Goal: Navigation & Orientation: Find specific page/section

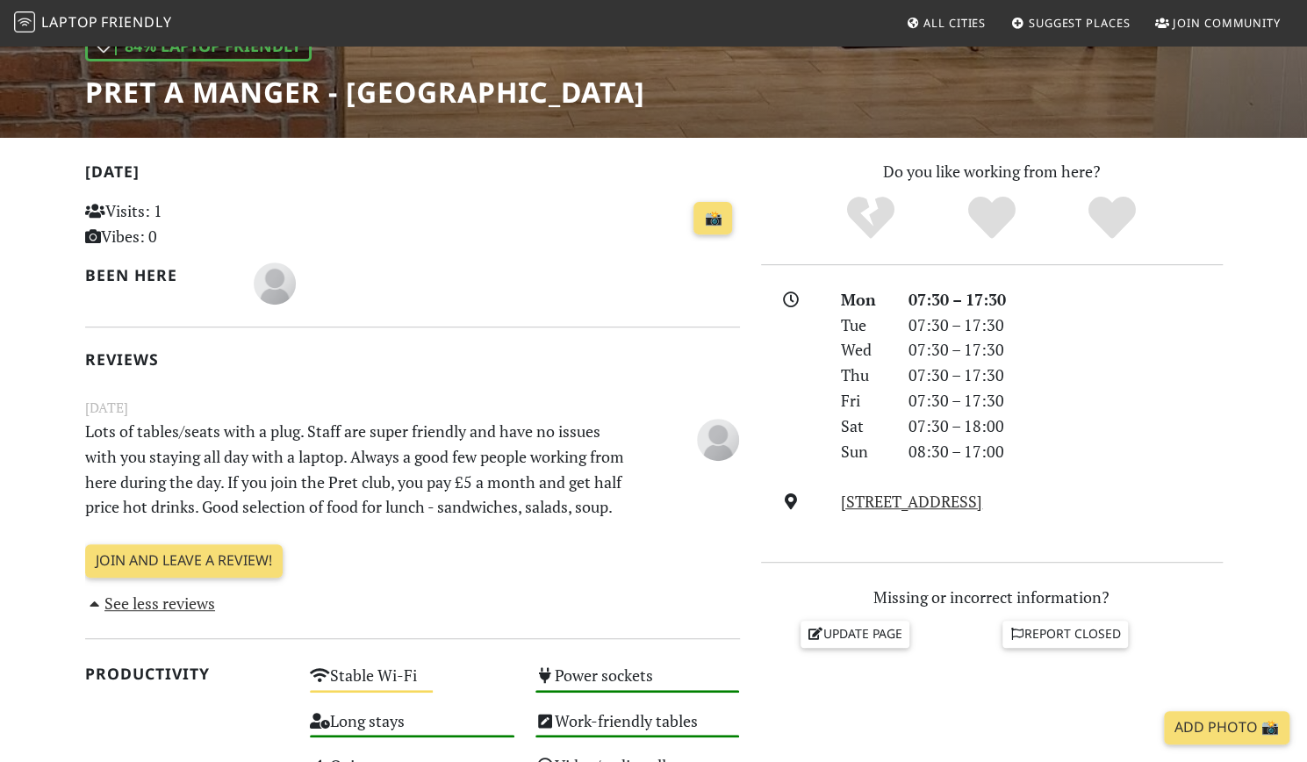
scroll to position [272, 0]
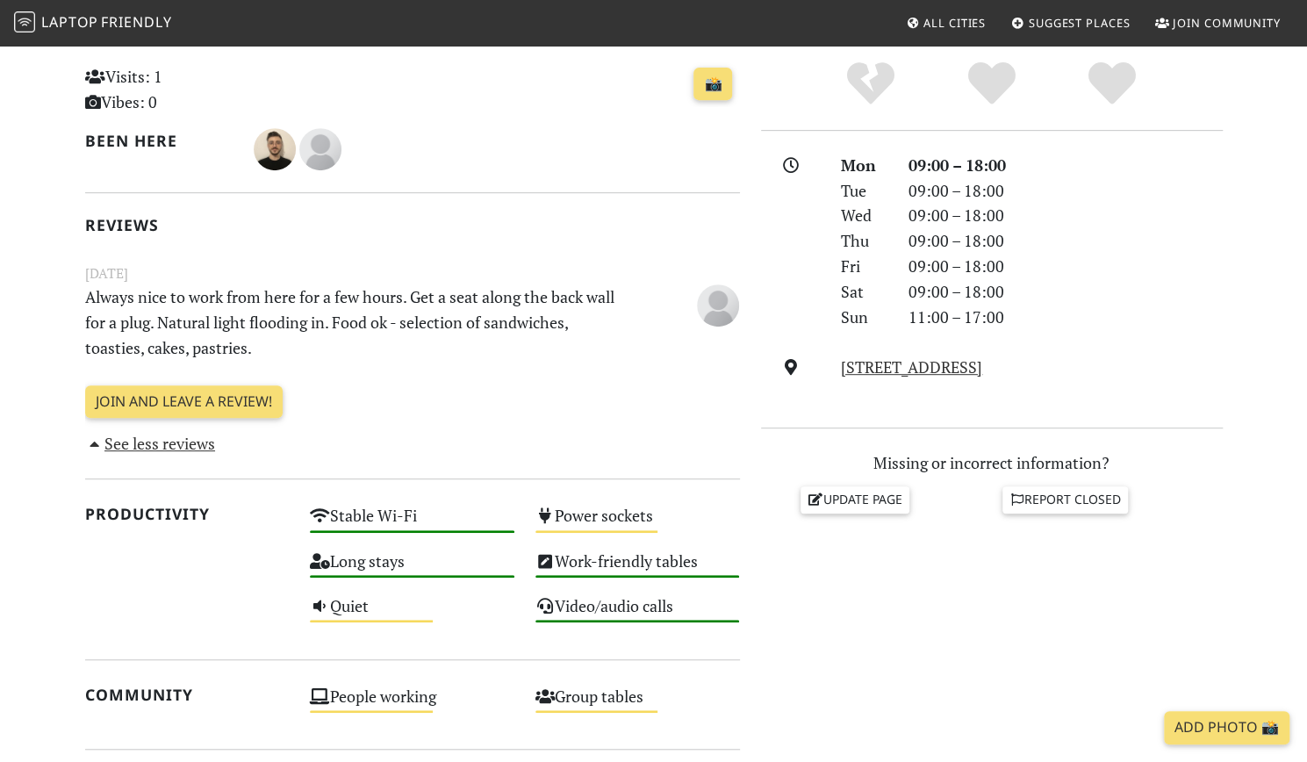
scroll to position [452, 0]
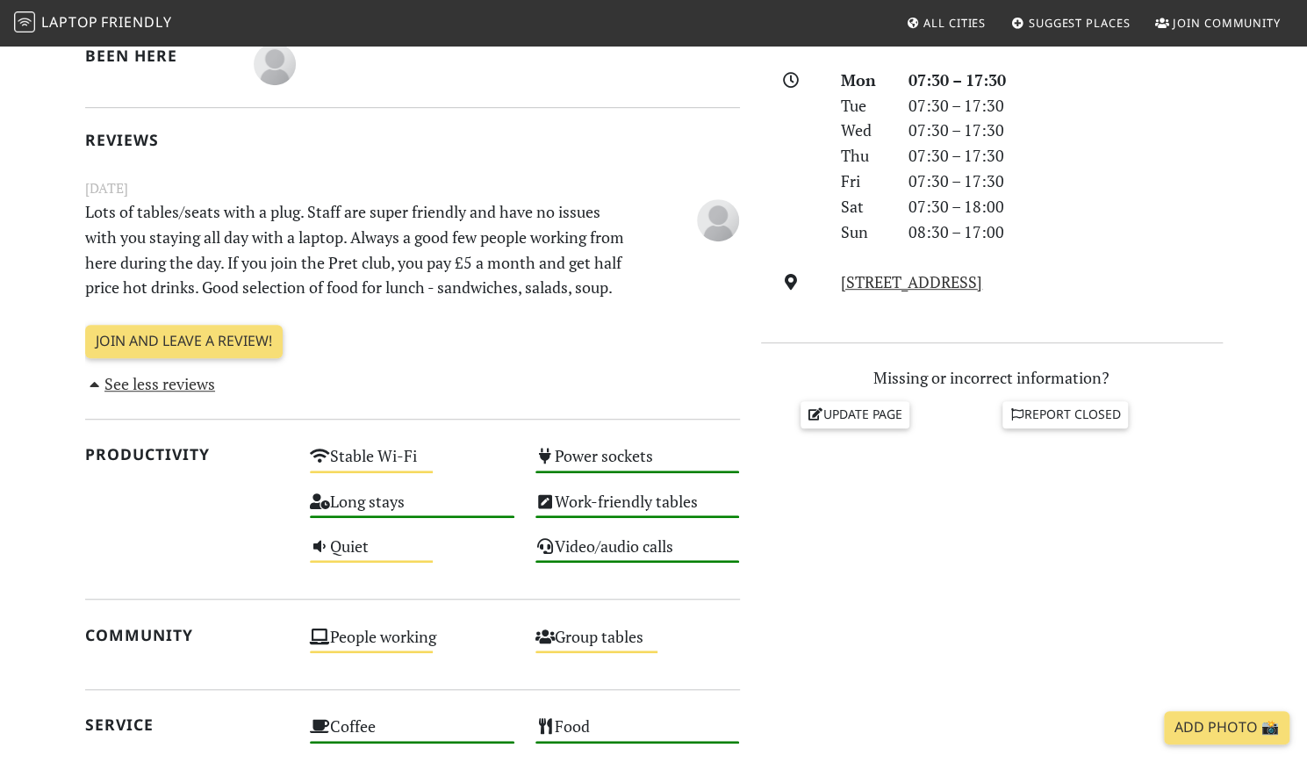
scroll to position [491, 0]
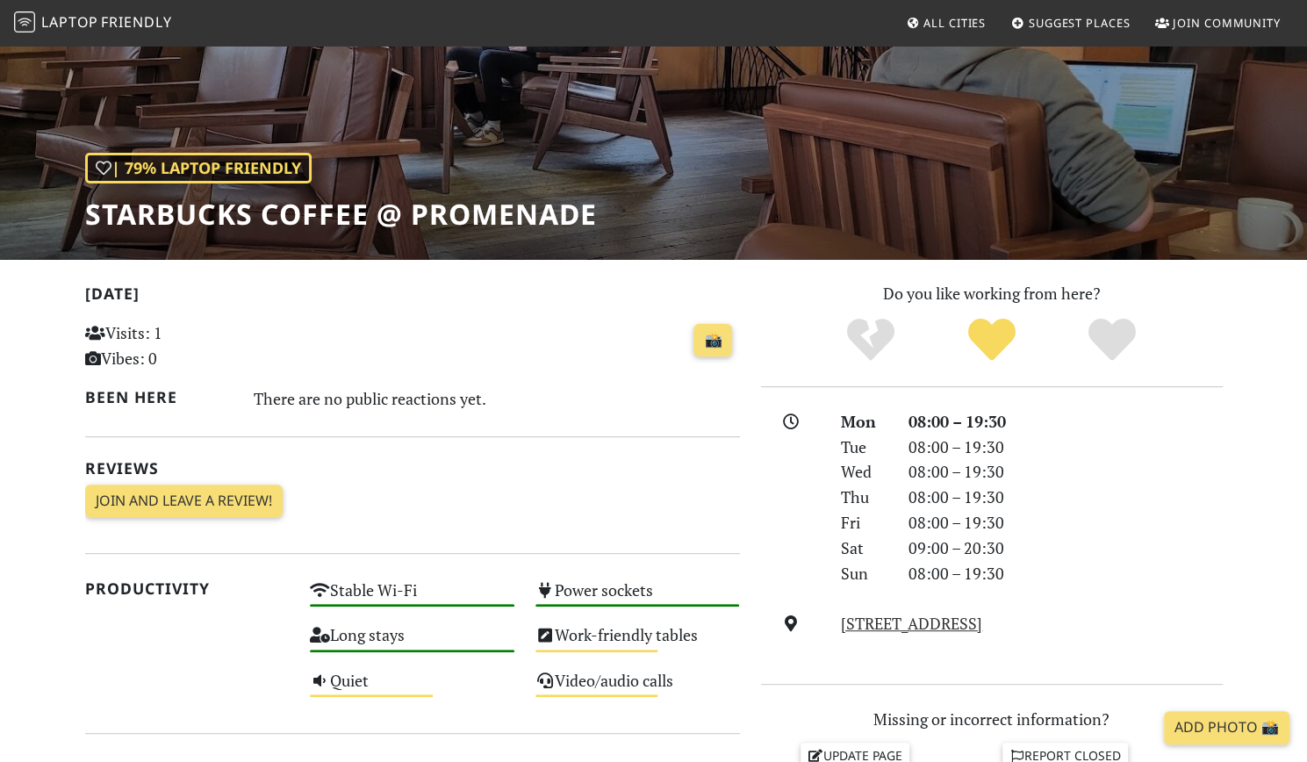
scroll to position [173, 0]
